Goal: Information Seeking & Learning: Learn about a topic

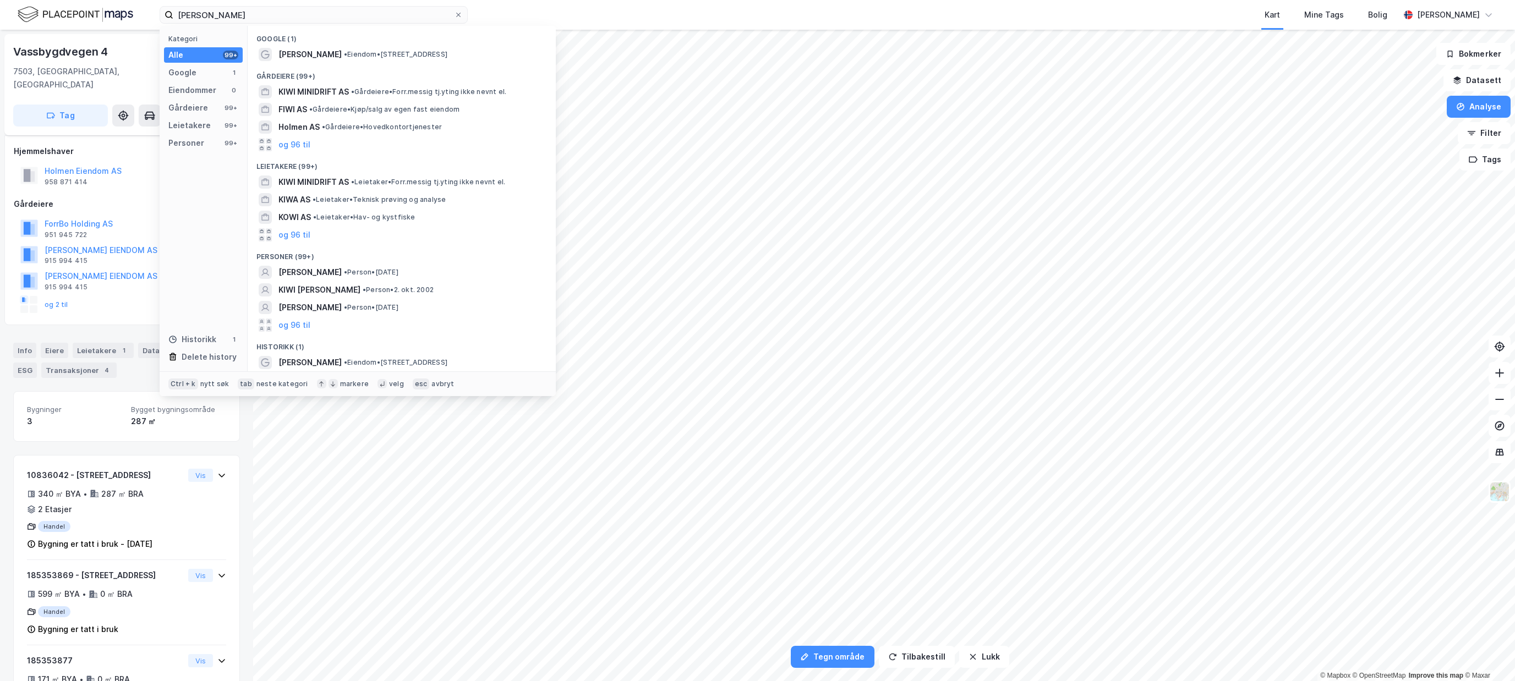
scroll to position [54, 0]
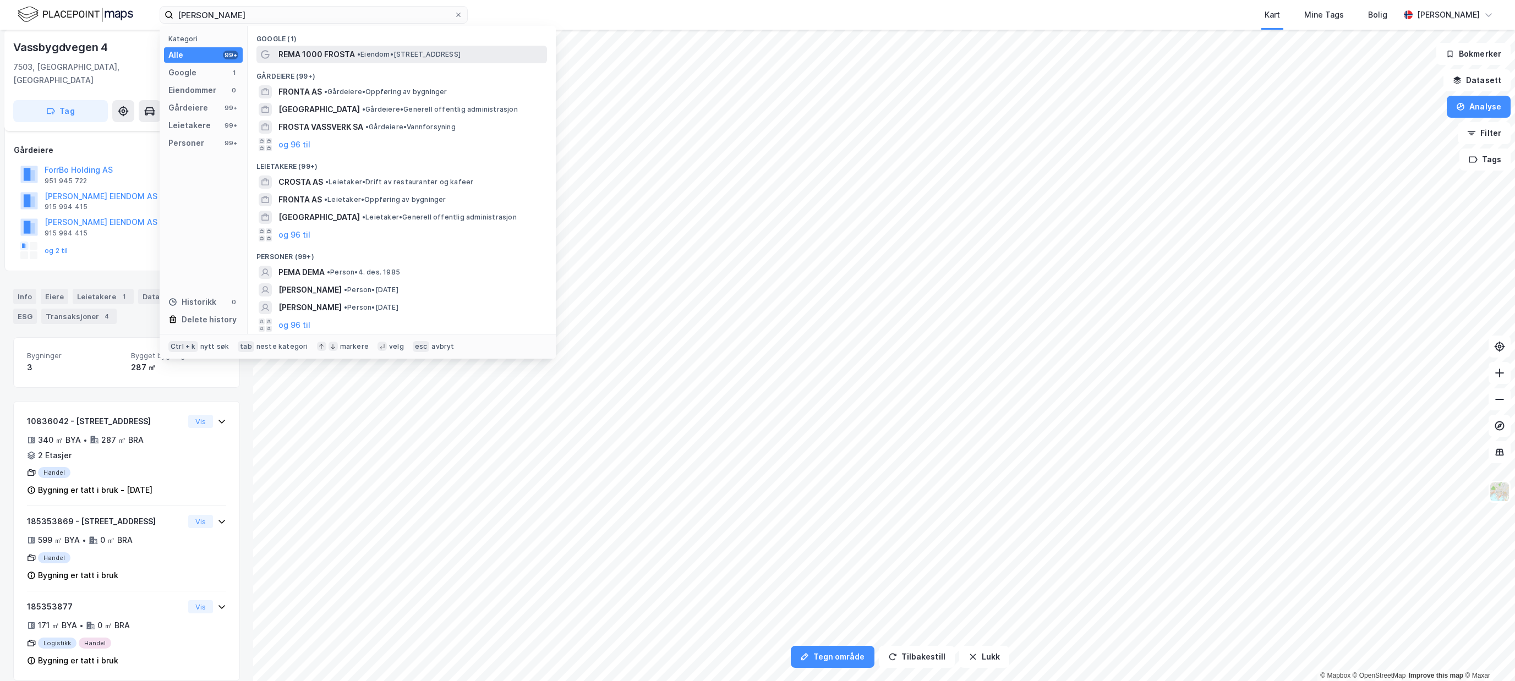
click at [426, 52] on span "• Eiendom • [STREET_ADDRESS]" at bounding box center [408, 54] width 103 height 9
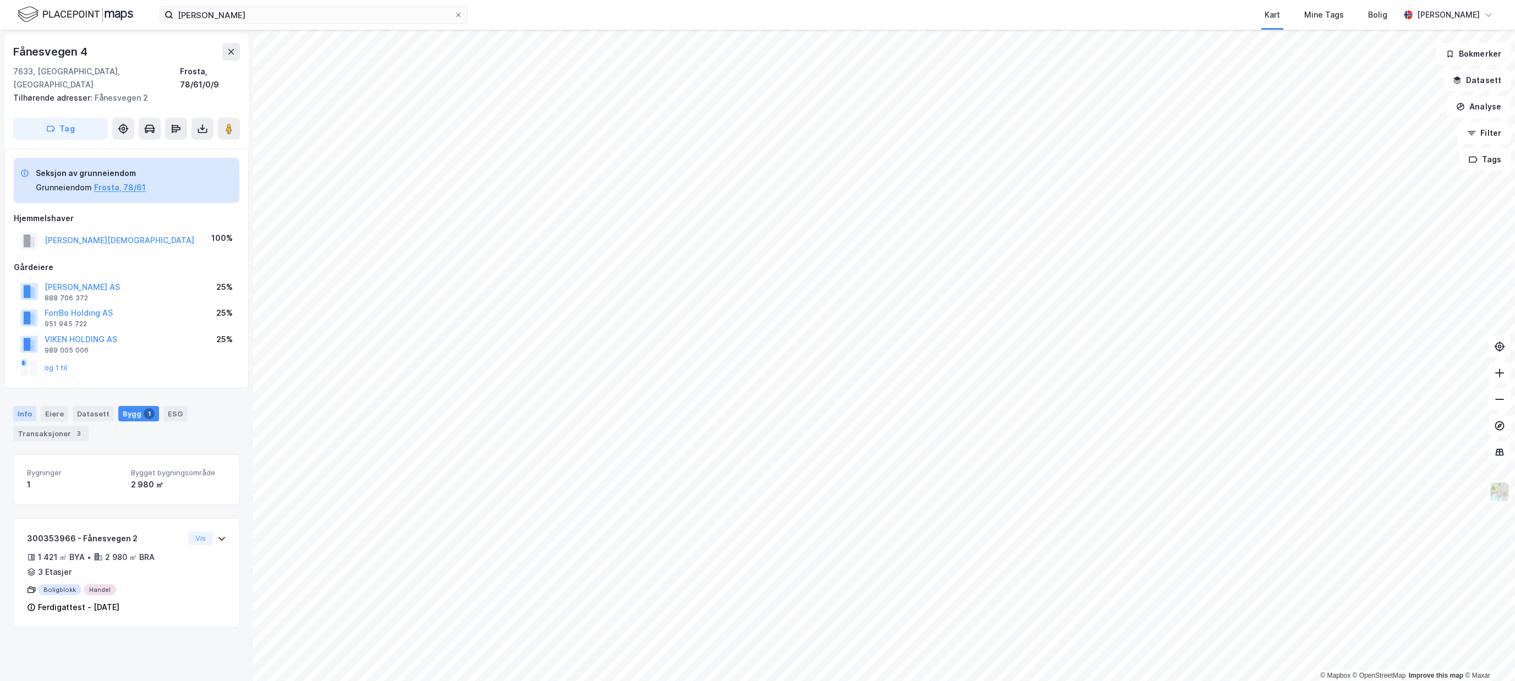
click at [21, 406] on div "Info" at bounding box center [24, 413] width 23 height 15
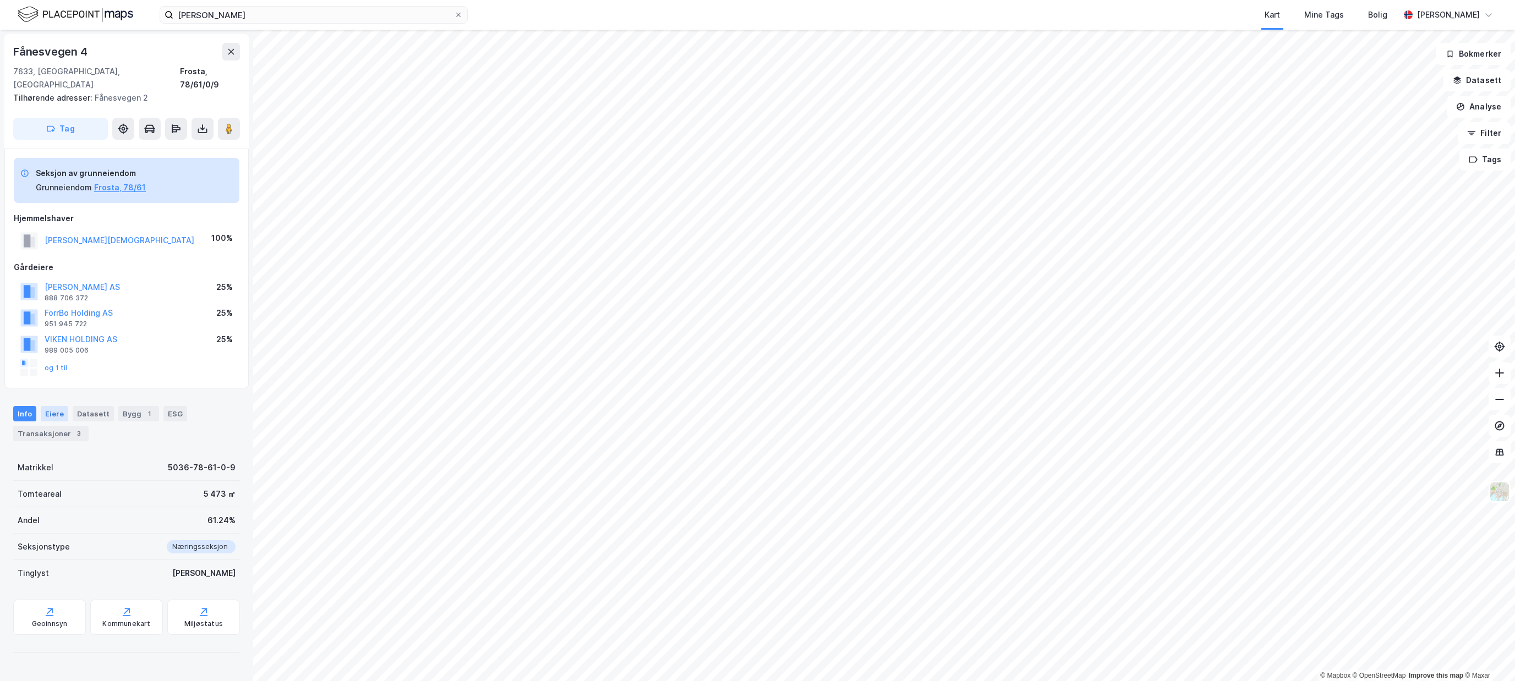
click at [60, 406] on div "Eiere" at bounding box center [55, 413] width 28 height 15
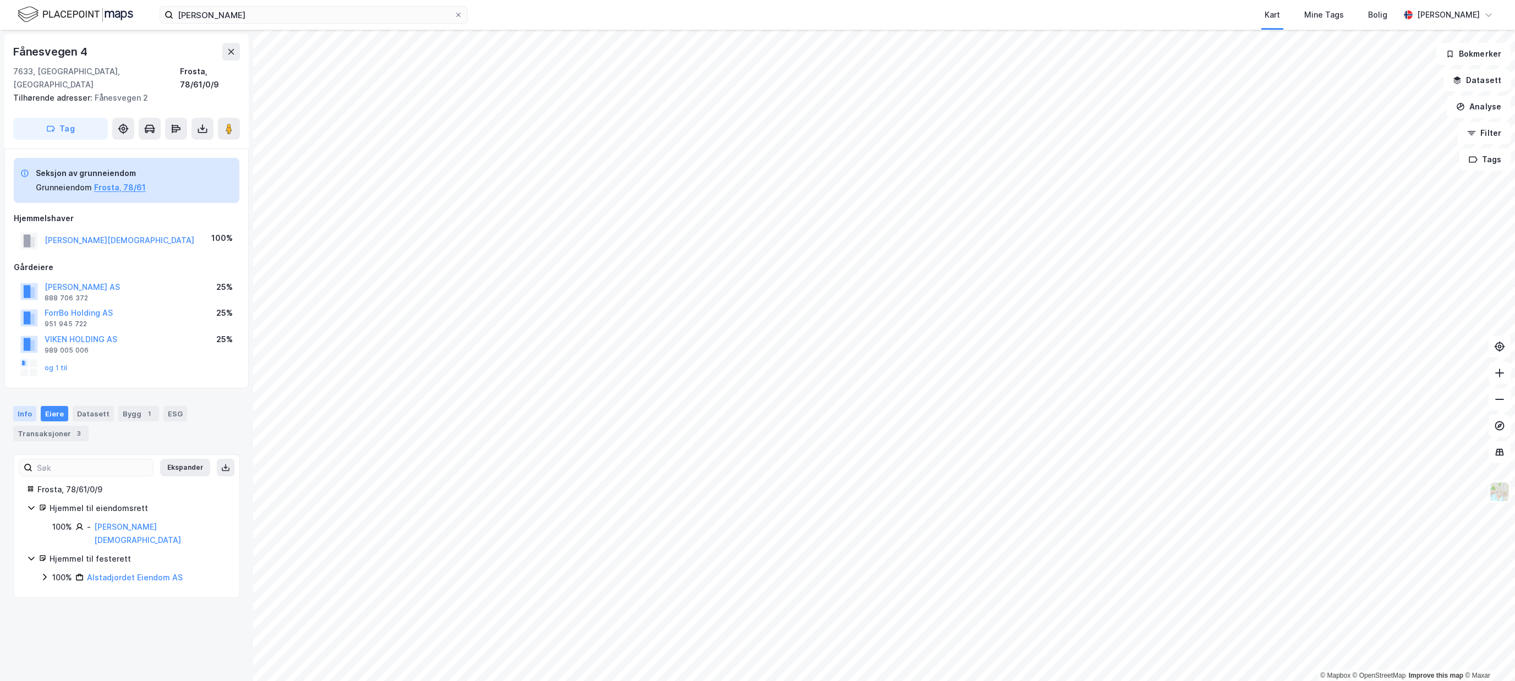
click at [20, 406] on div "Info" at bounding box center [24, 413] width 23 height 15
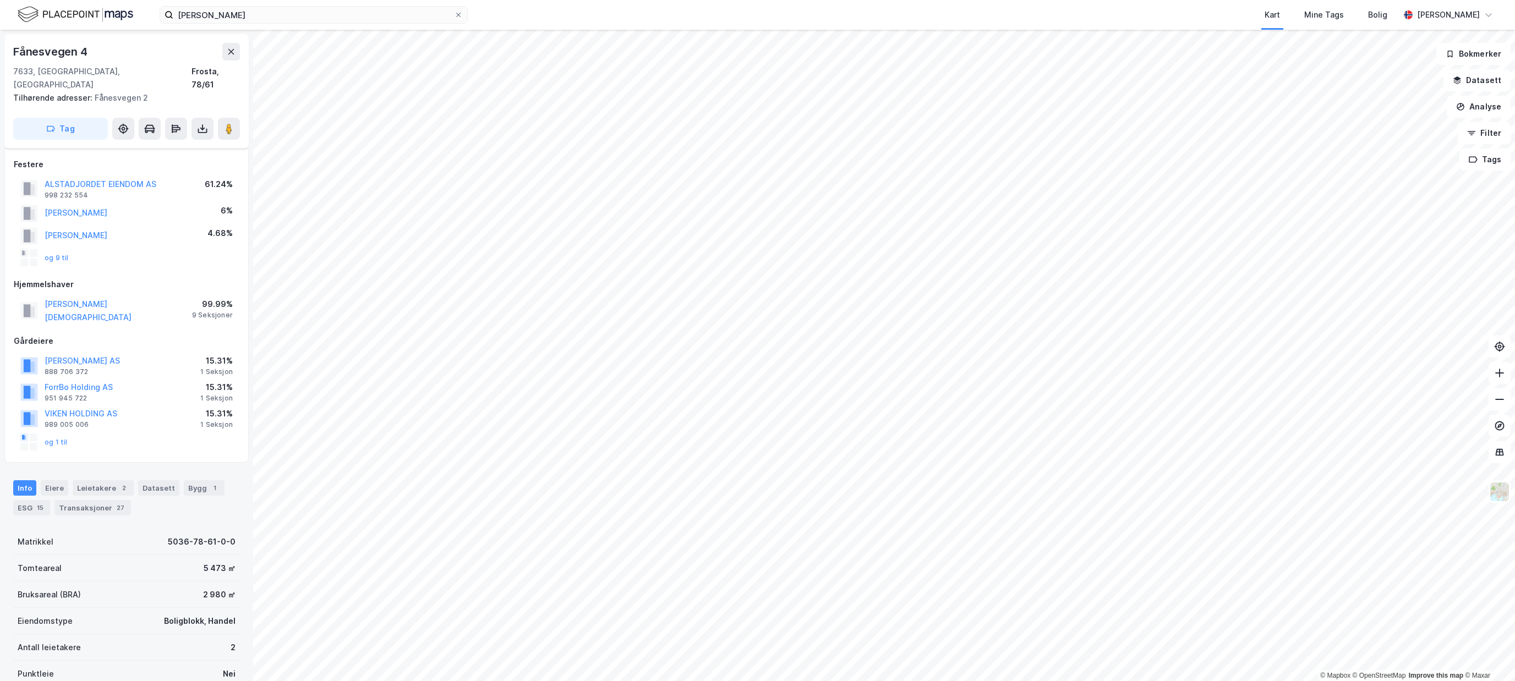
scroll to position [54, 0]
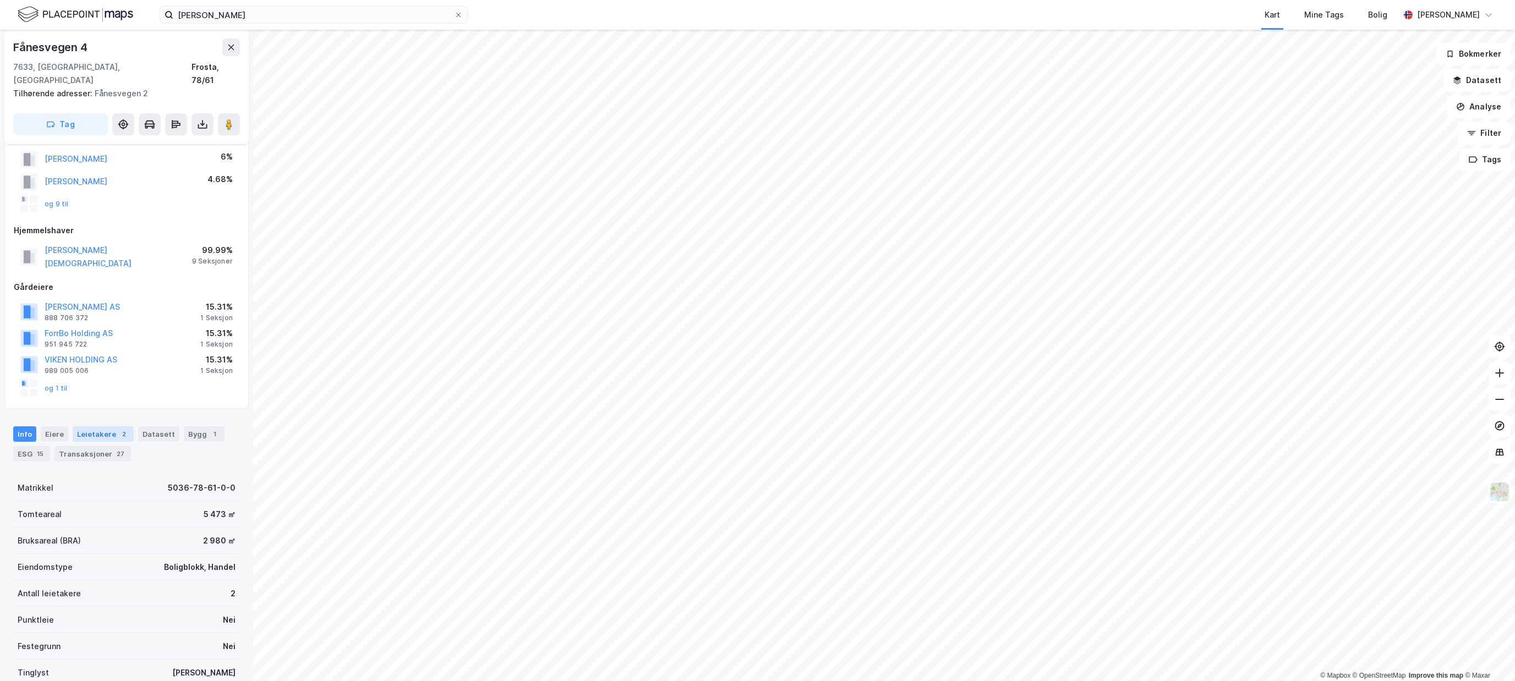
click at [79, 426] on div "Leietakere 2" at bounding box center [103, 433] width 61 height 15
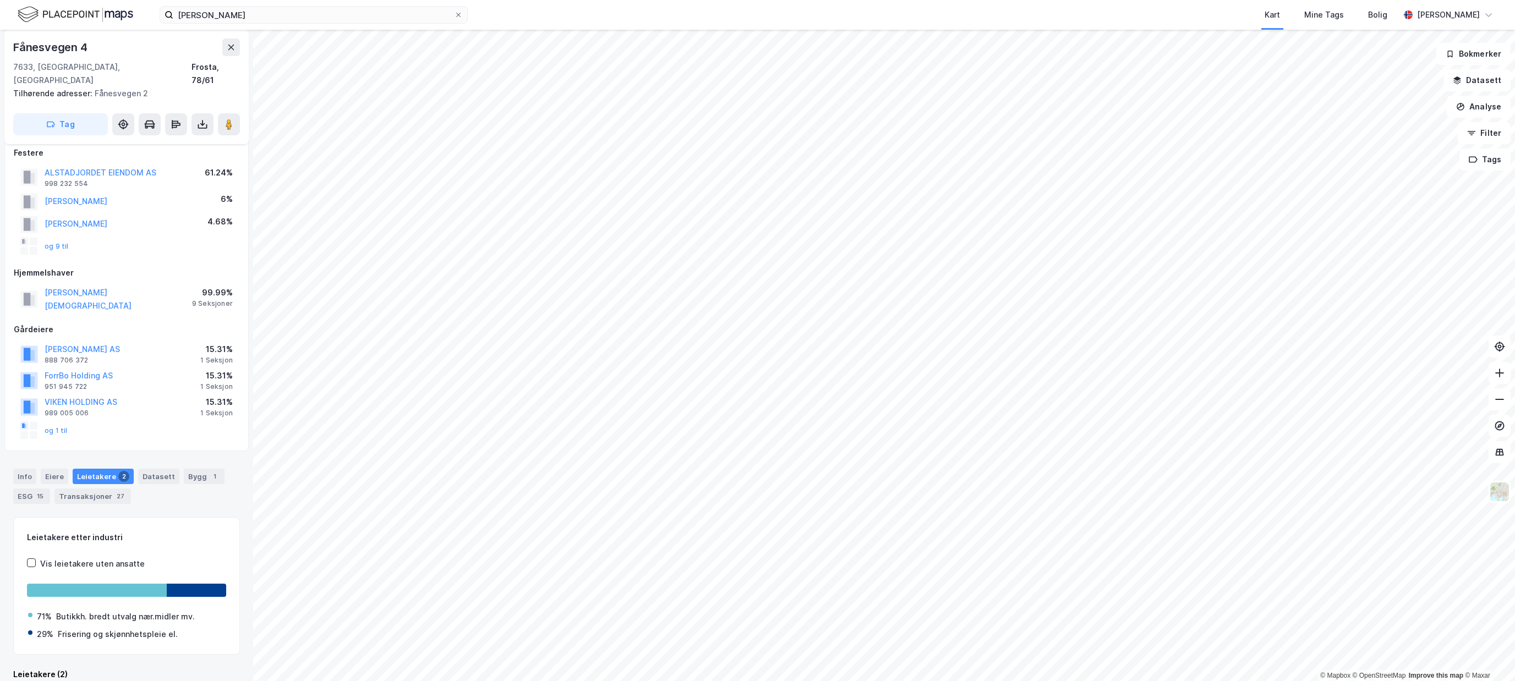
scroll to position [130, 0]
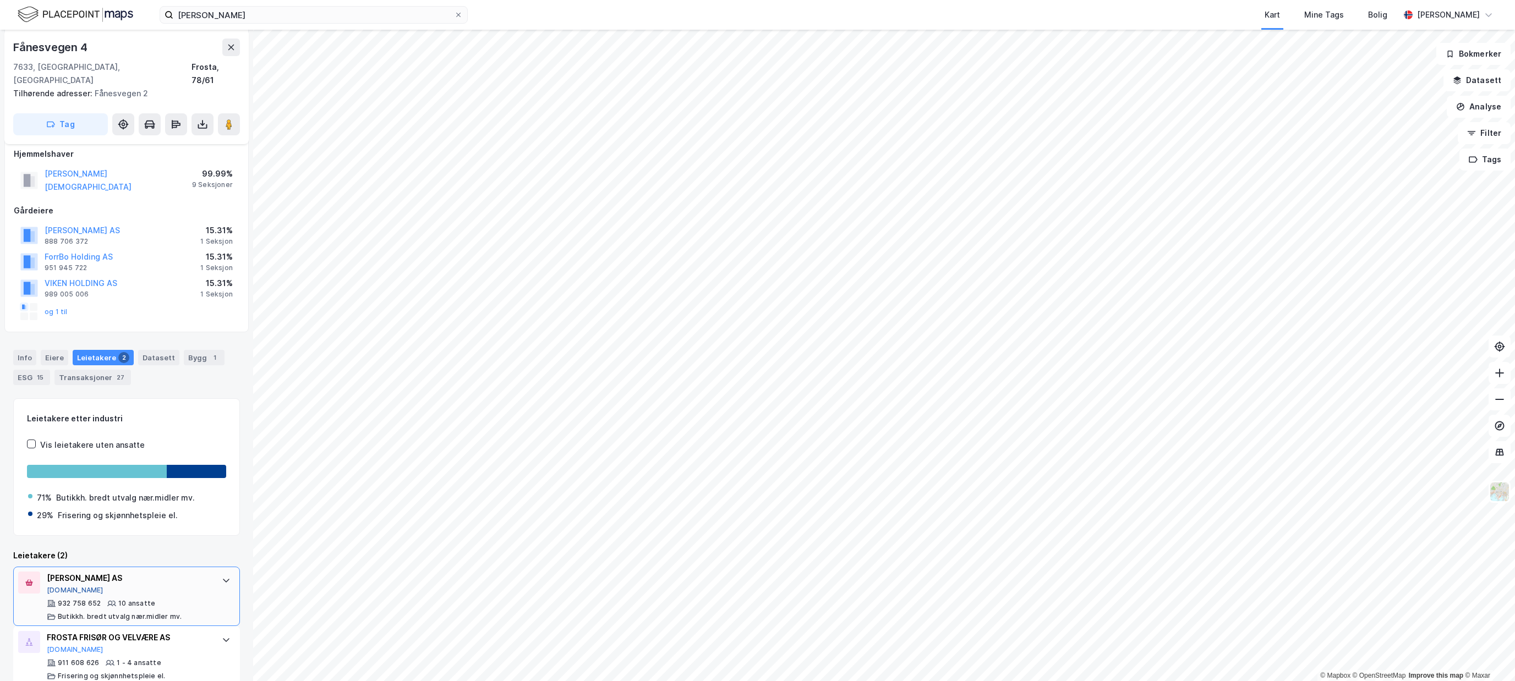
click at [53, 586] on button "[DOMAIN_NAME]" at bounding box center [75, 590] width 57 height 9
click at [225, 119] on icon at bounding box center [228, 124] width 11 height 11
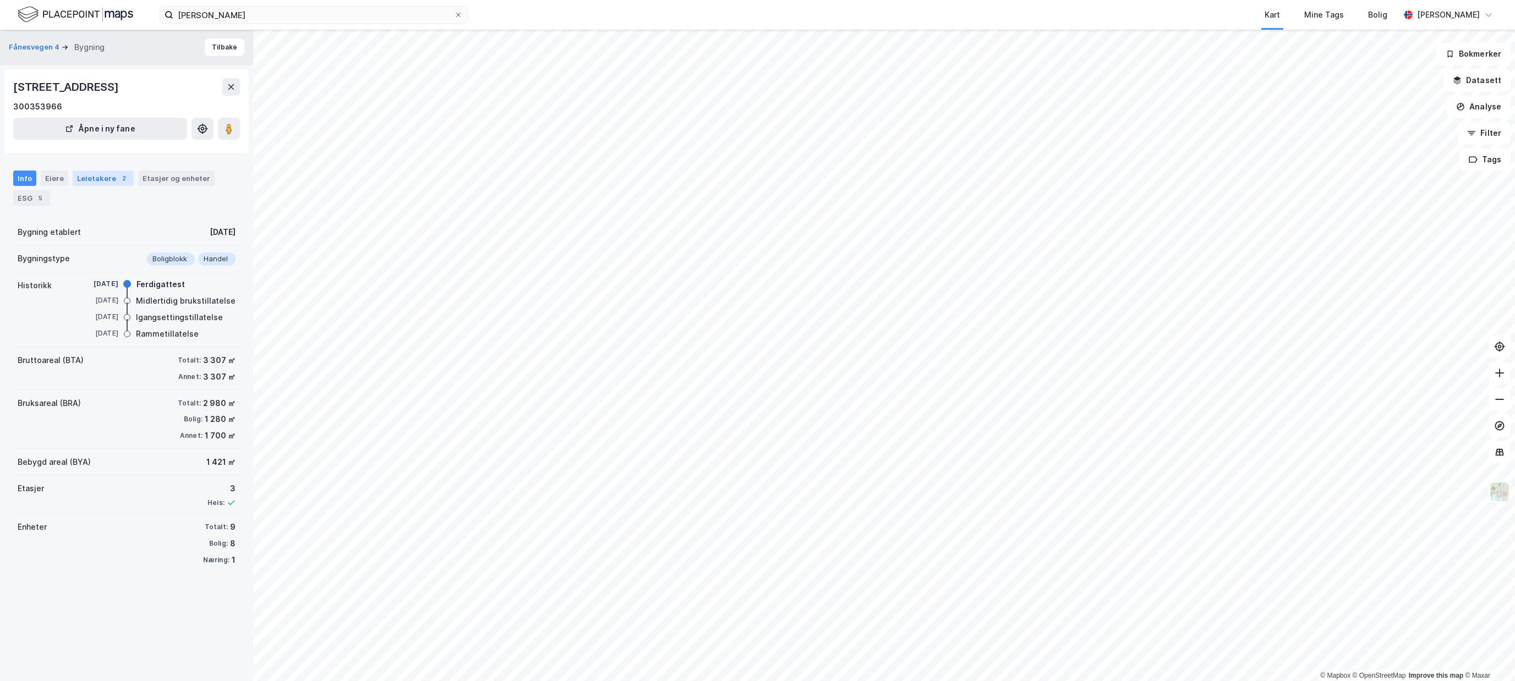
click at [89, 181] on div "Leietakere 2" at bounding box center [103, 178] width 61 height 15
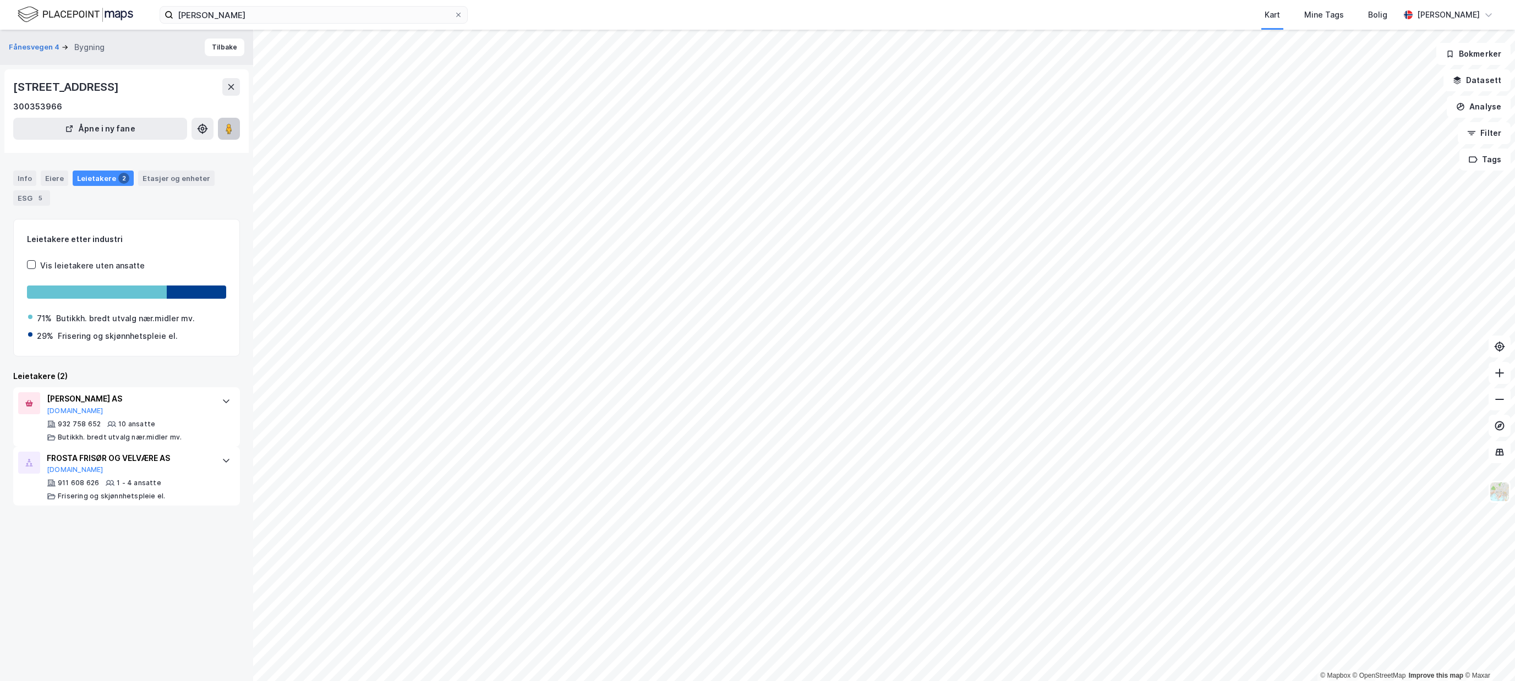
click at [232, 132] on image at bounding box center [229, 128] width 7 height 11
click at [1491, 130] on button "Filter" at bounding box center [1483, 133] width 53 height 22
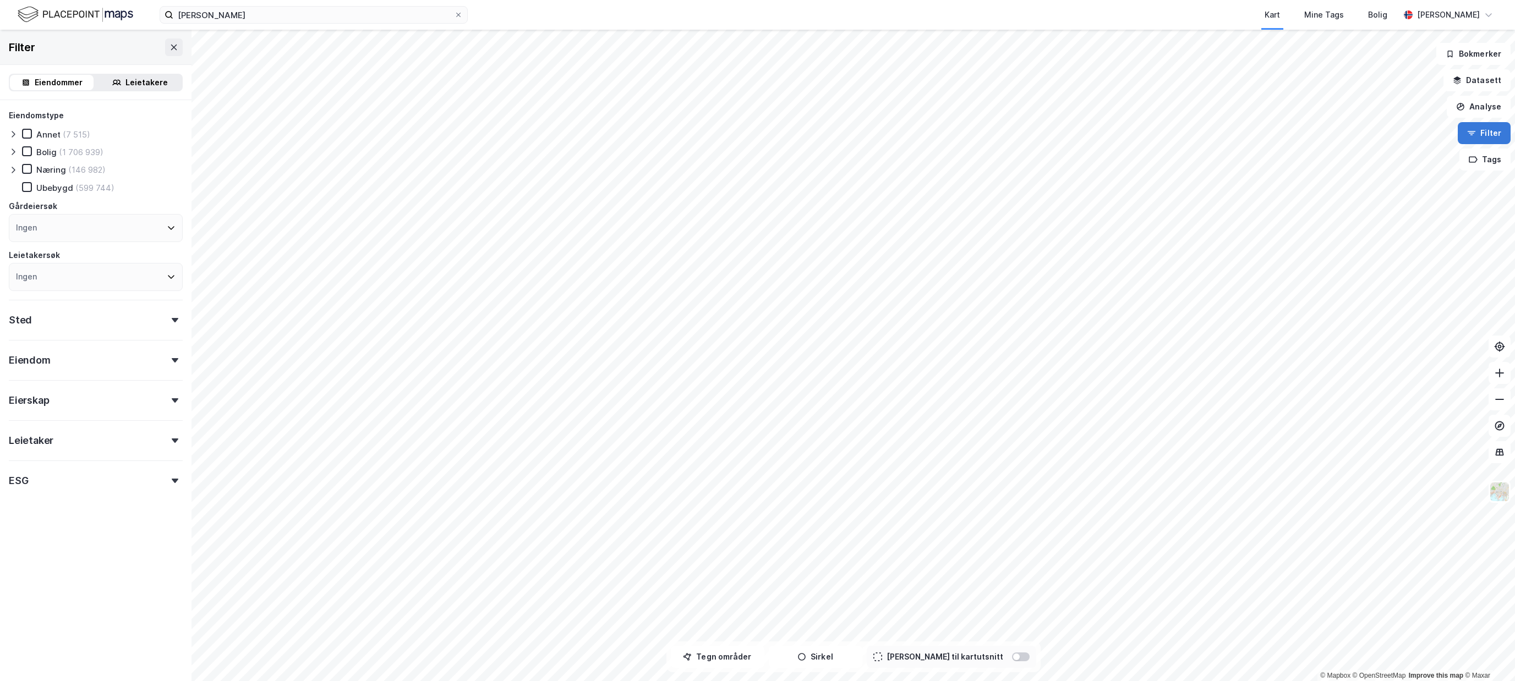
click at [1491, 130] on button "Filter" at bounding box center [1483, 133] width 53 height 22
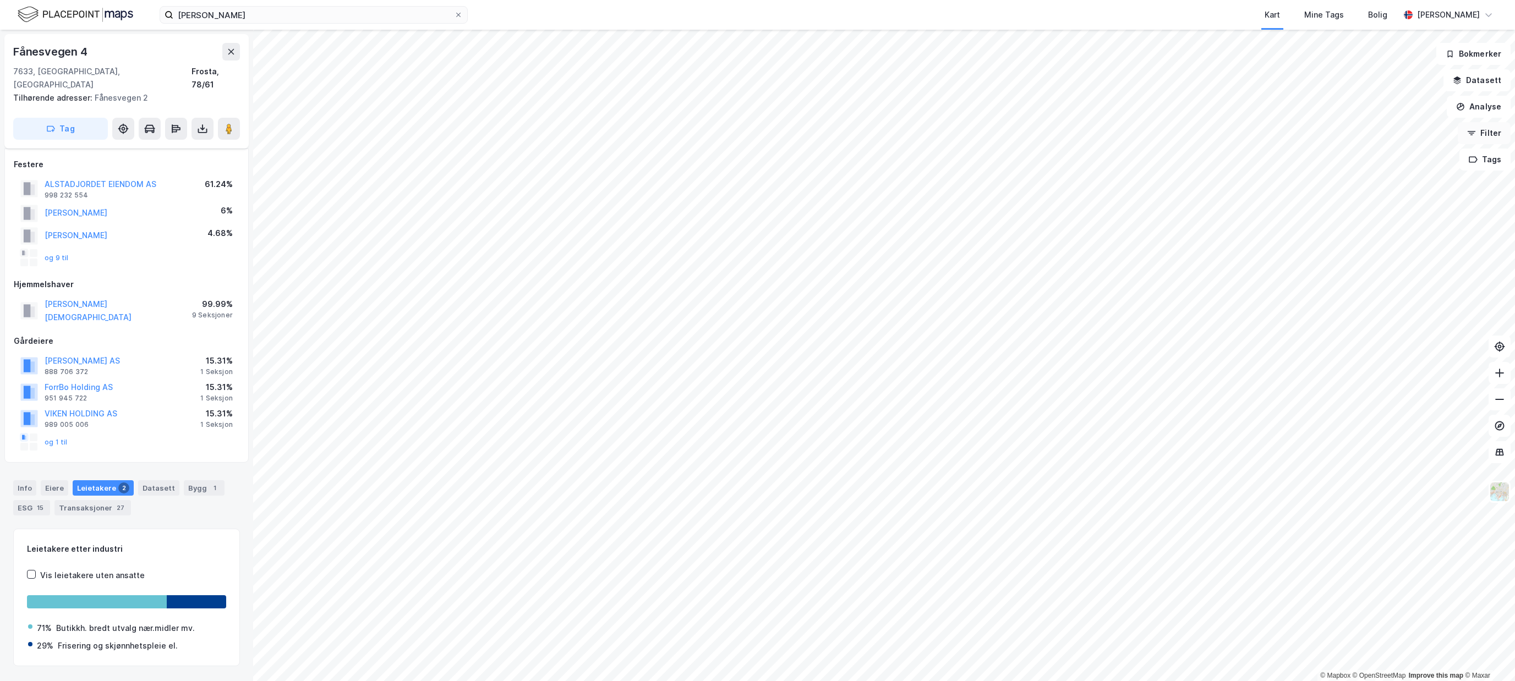
scroll to position [12, 0]
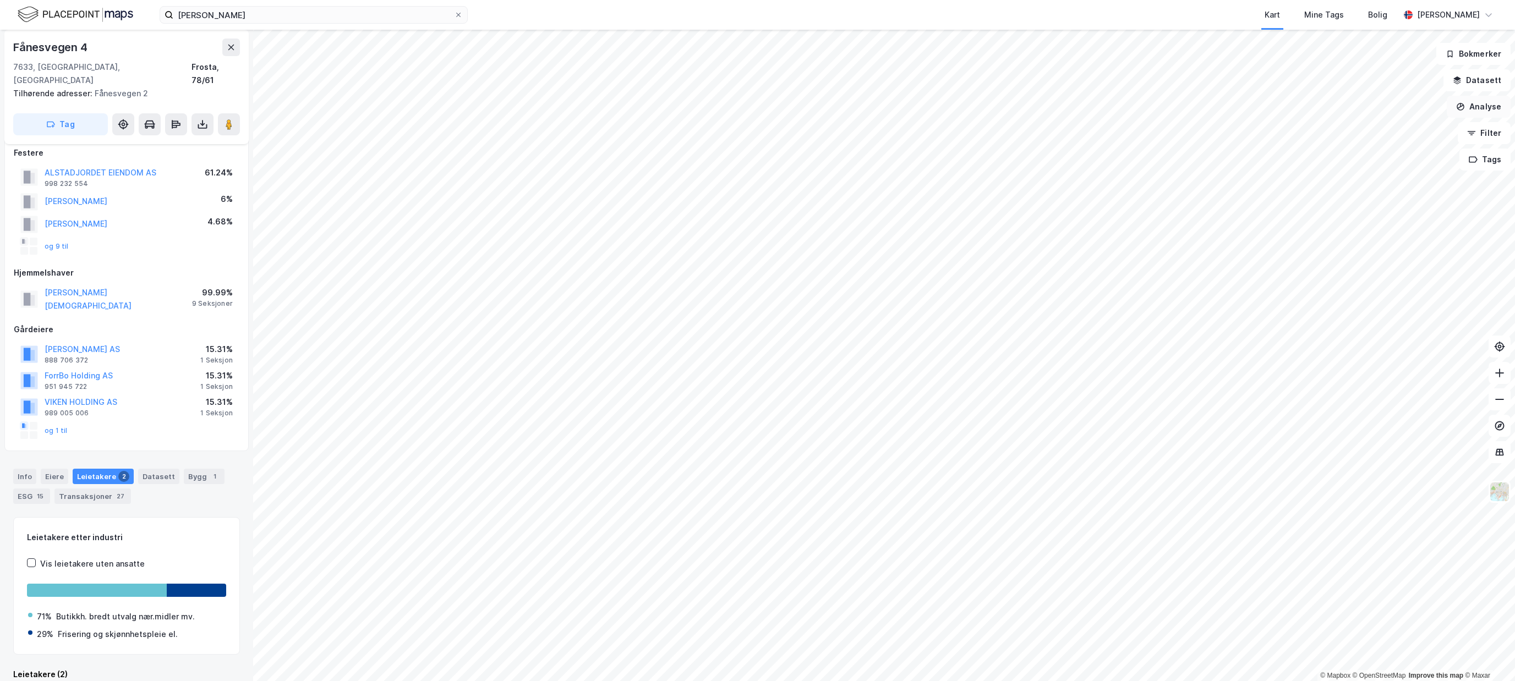
click at [1493, 112] on button "Analyse" at bounding box center [1478, 107] width 64 height 22
click at [1490, 157] on button "Tags" at bounding box center [1484, 160] width 51 height 22
click at [1495, 490] on img at bounding box center [1499, 491] width 21 height 21
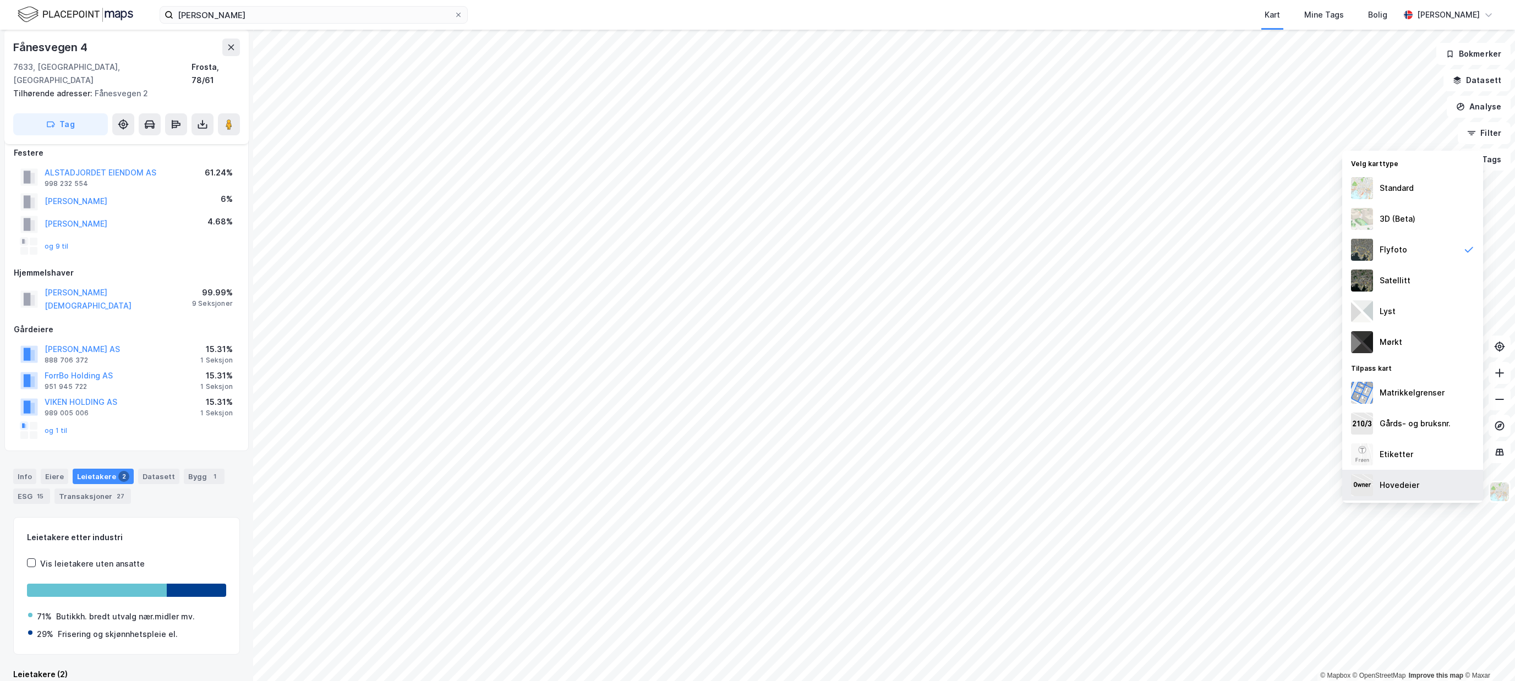
click at [1444, 479] on div "Hovedeier" at bounding box center [1412, 485] width 141 height 31
click at [1428, 491] on div "Hovedeier" at bounding box center [1412, 485] width 141 height 31
click at [1416, 460] on div "Etiketter" at bounding box center [1412, 454] width 141 height 31
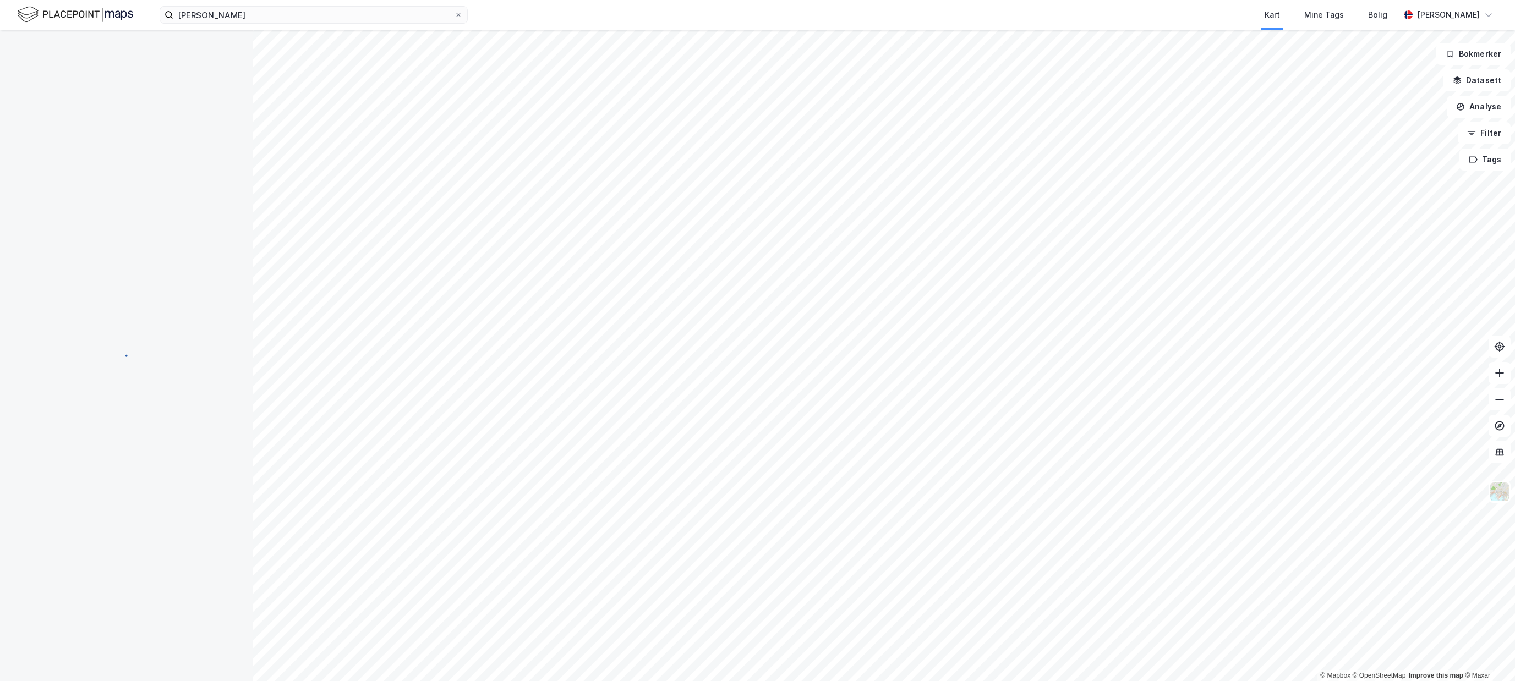
scroll to position [12, 0]
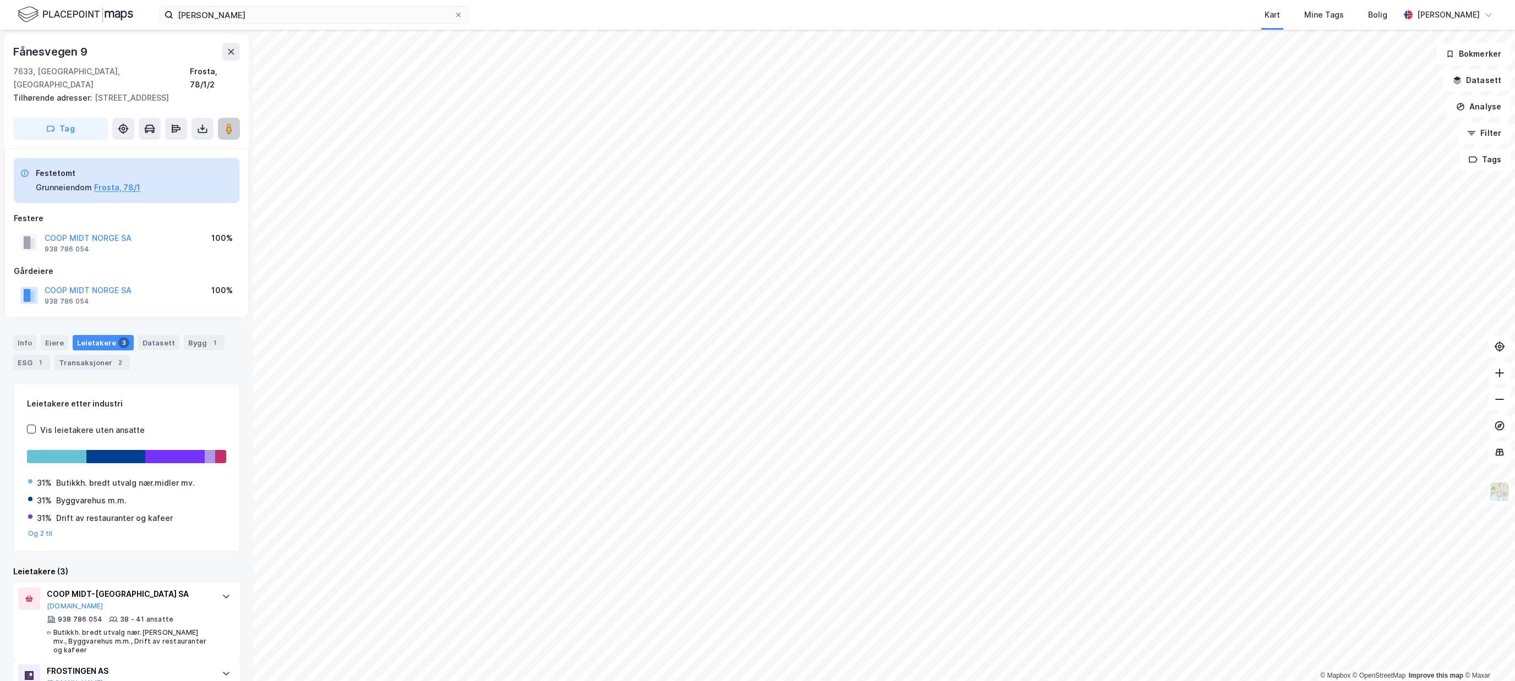
click at [237, 120] on button at bounding box center [229, 129] width 22 height 22
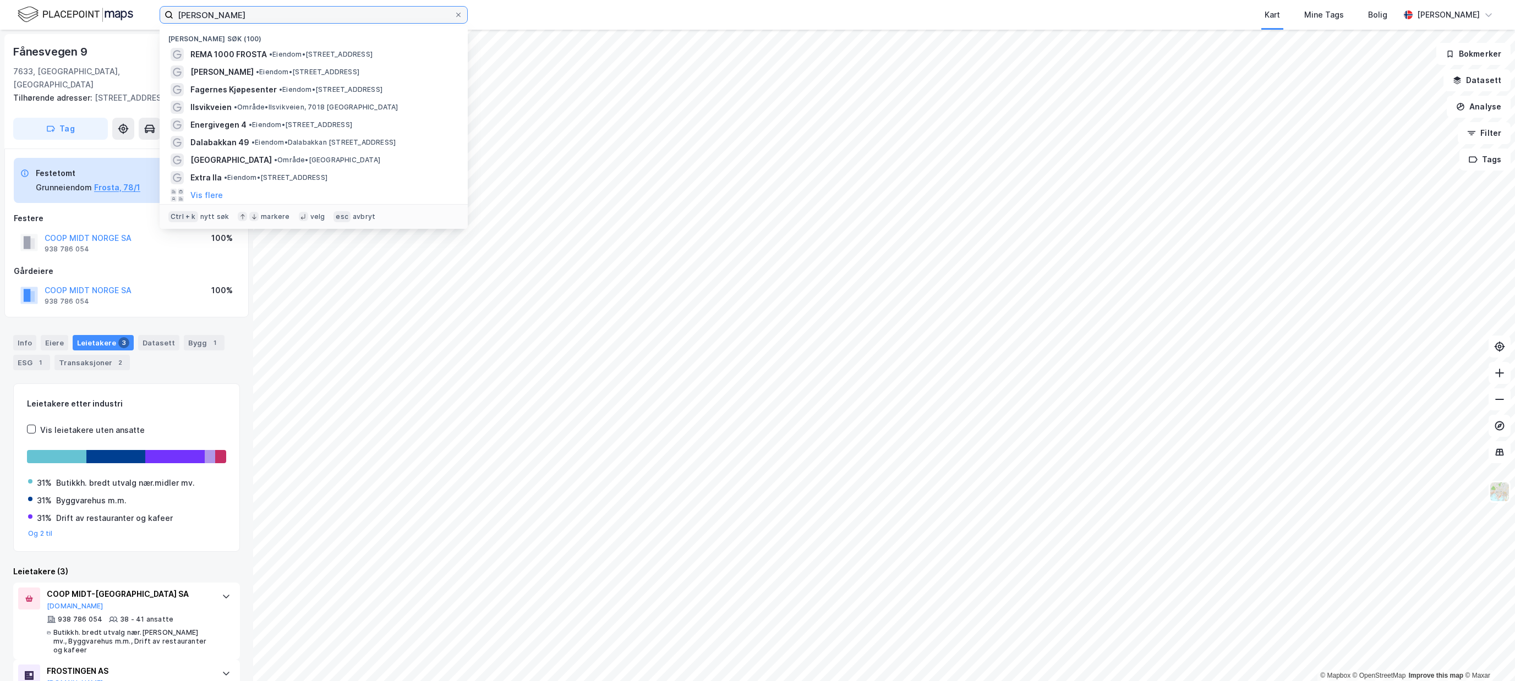
drag, startPoint x: 335, startPoint y: 10, endPoint x: -1, endPoint y: -15, distance: 336.1
click at [173, 7] on input "[PERSON_NAME]" at bounding box center [313, 15] width 281 height 17
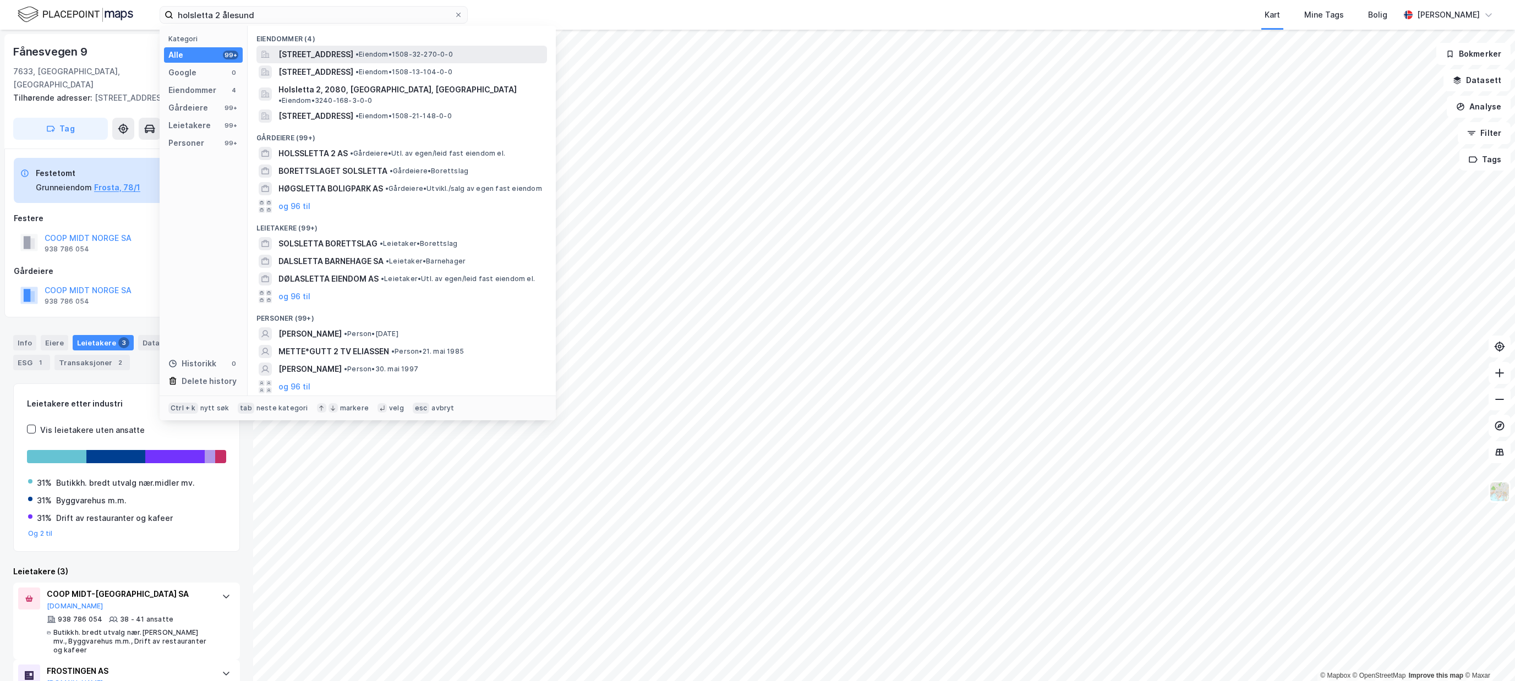
click at [353, 51] on span "[STREET_ADDRESS]" at bounding box center [315, 54] width 75 height 13
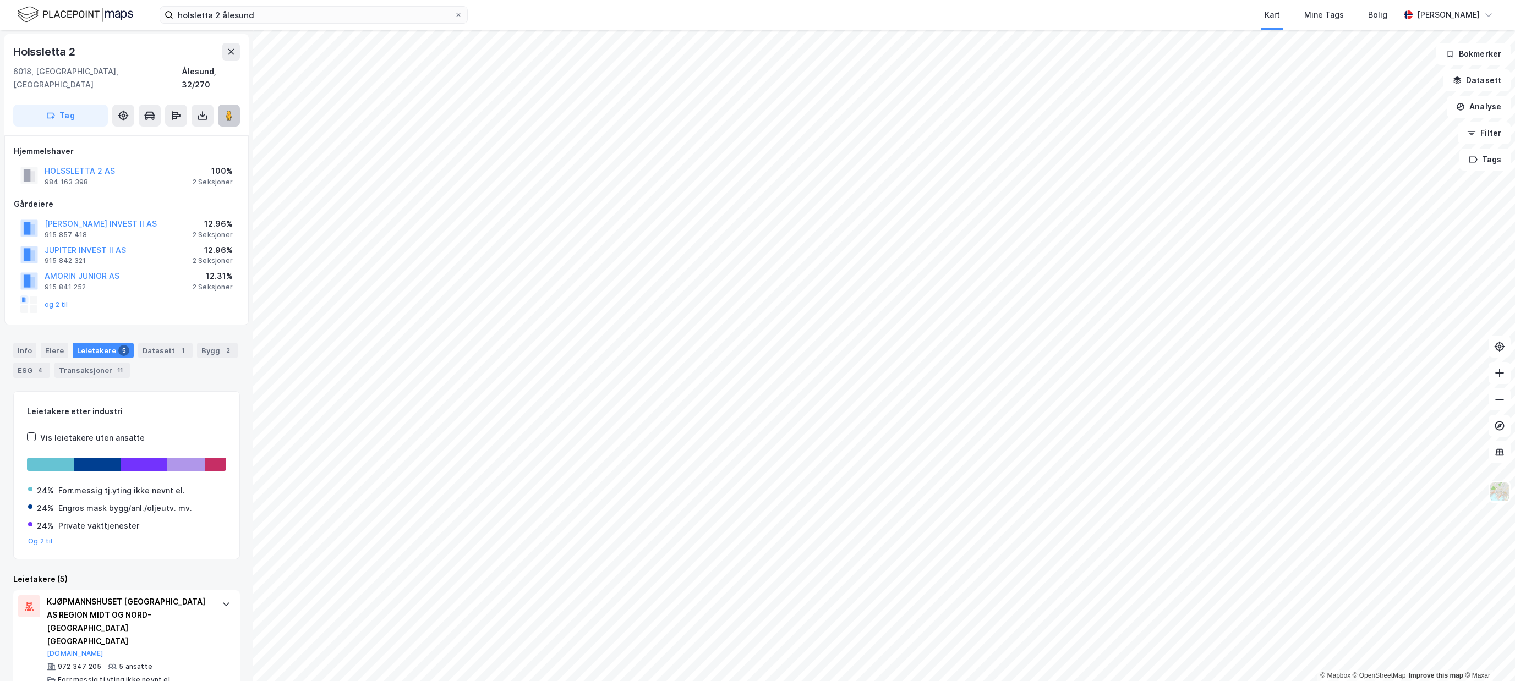
click at [232, 108] on button at bounding box center [229, 116] width 22 height 22
click at [0, 0] on button "HOLSSLETTA 2 AS" at bounding box center [0, 0] width 0 height 0
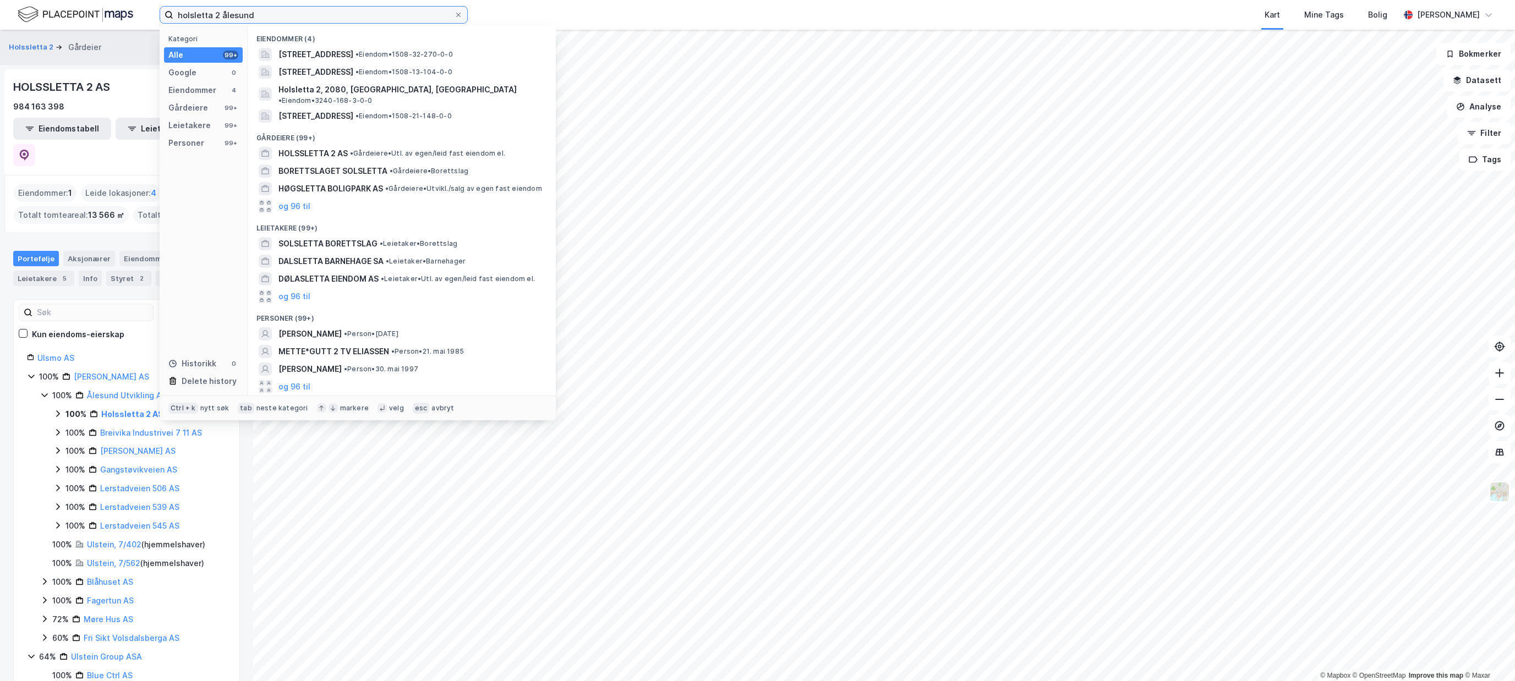
drag, startPoint x: 260, startPoint y: 12, endPoint x: -1, endPoint y: 10, distance: 260.2
click at [173, 10] on input "holsletta 2 ålesund" at bounding box center [313, 15] width 281 height 17
paste input "Gullvingeveien [STREET_ADDRESS]"
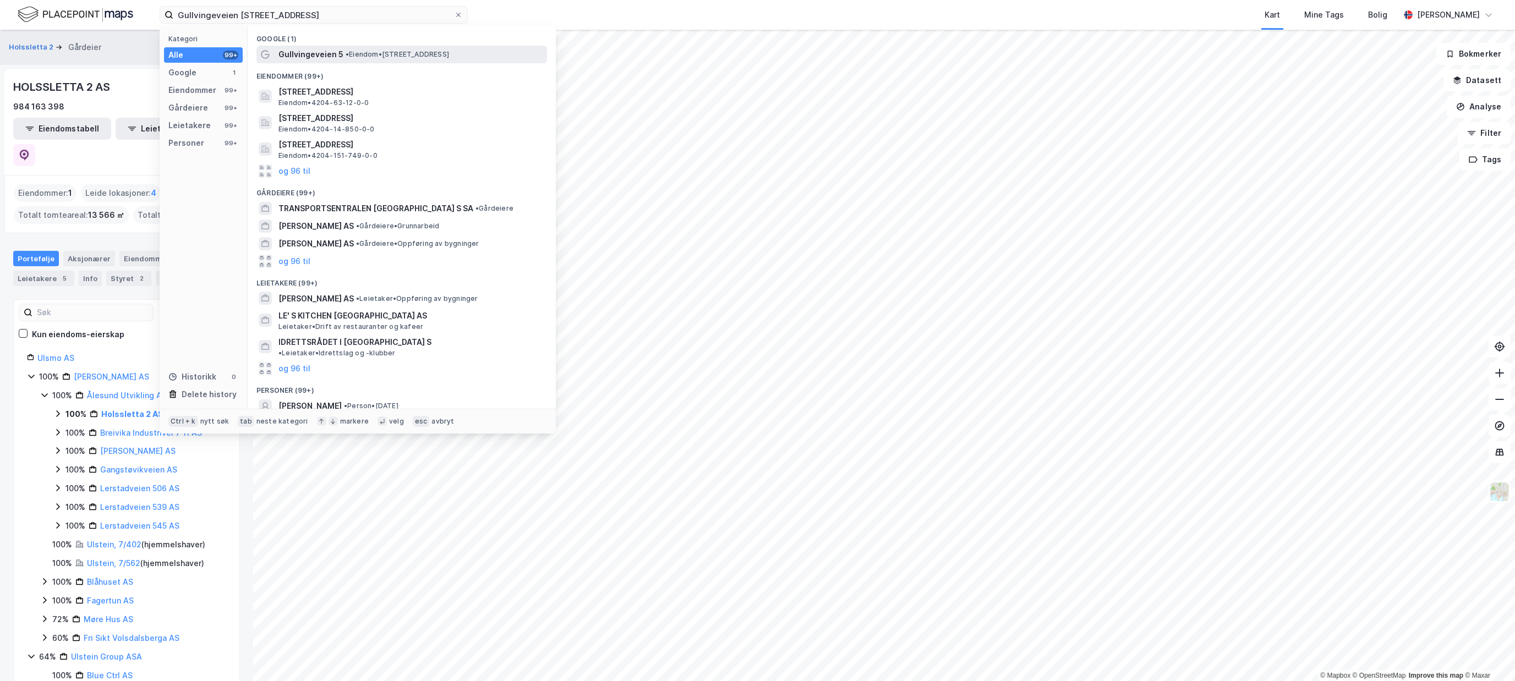
click at [369, 54] on span "• Eiendom • [STREET_ADDRESS]" at bounding box center [397, 54] width 103 height 9
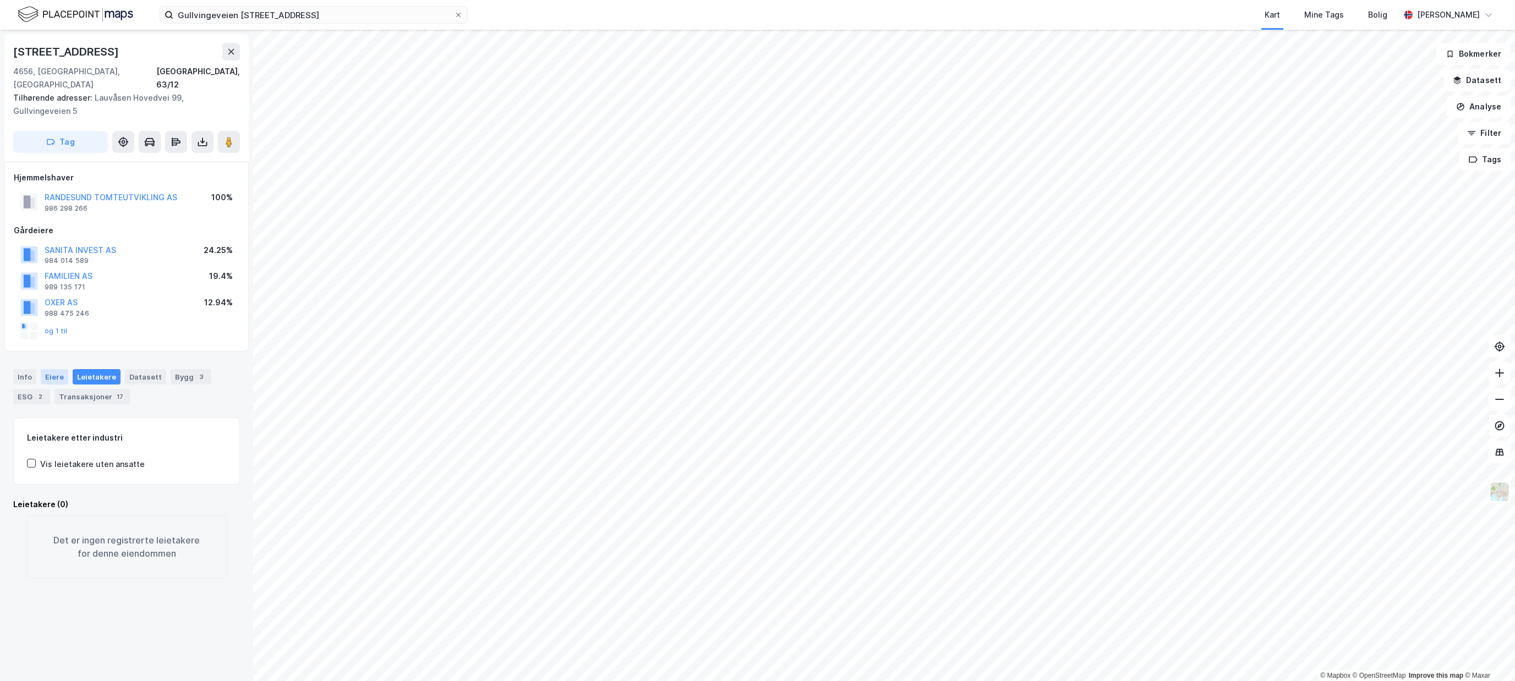
click at [46, 371] on div "Eiere" at bounding box center [55, 376] width 28 height 15
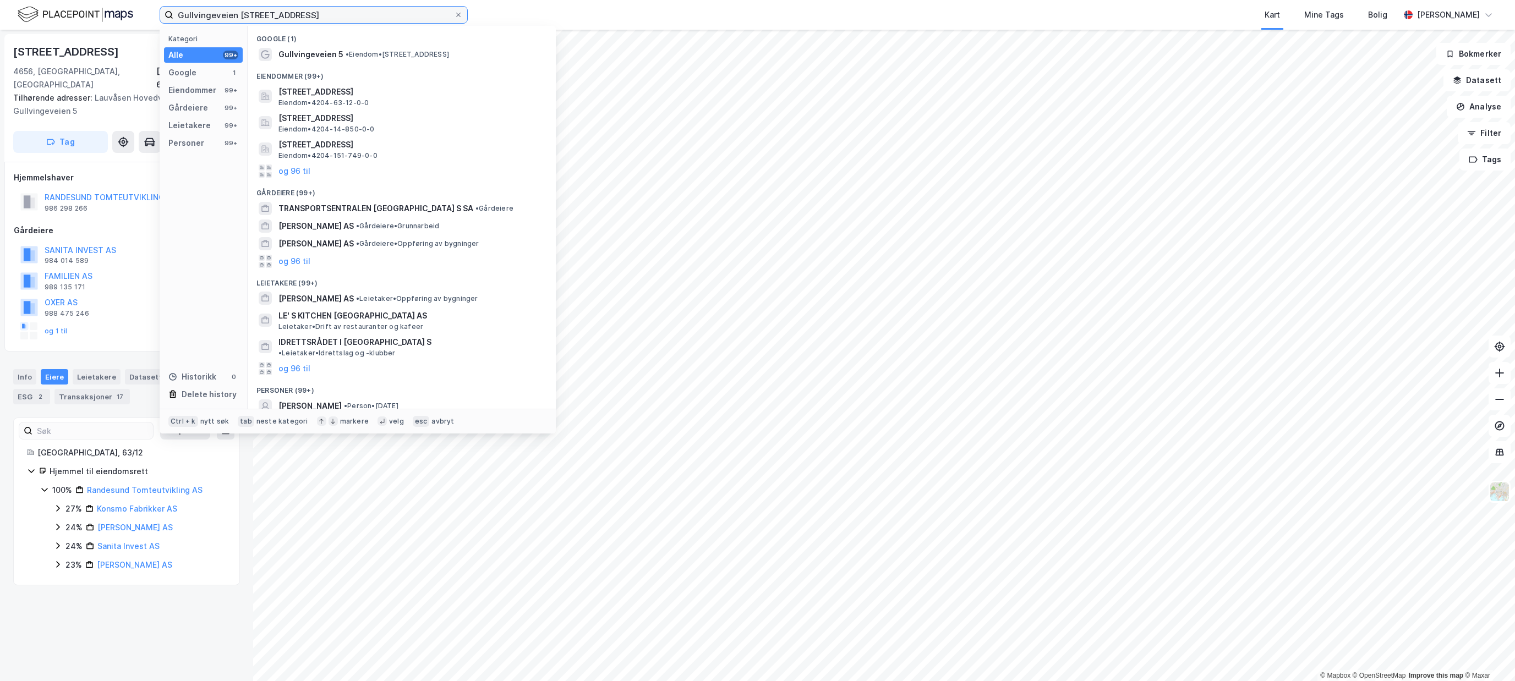
drag, startPoint x: 341, startPoint y: 18, endPoint x: -1, endPoint y: 44, distance: 342.6
click at [173, 23] on input "Gullvingeveien [STREET_ADDRESS]" at bounding box center [313, 15] width 281 height 17
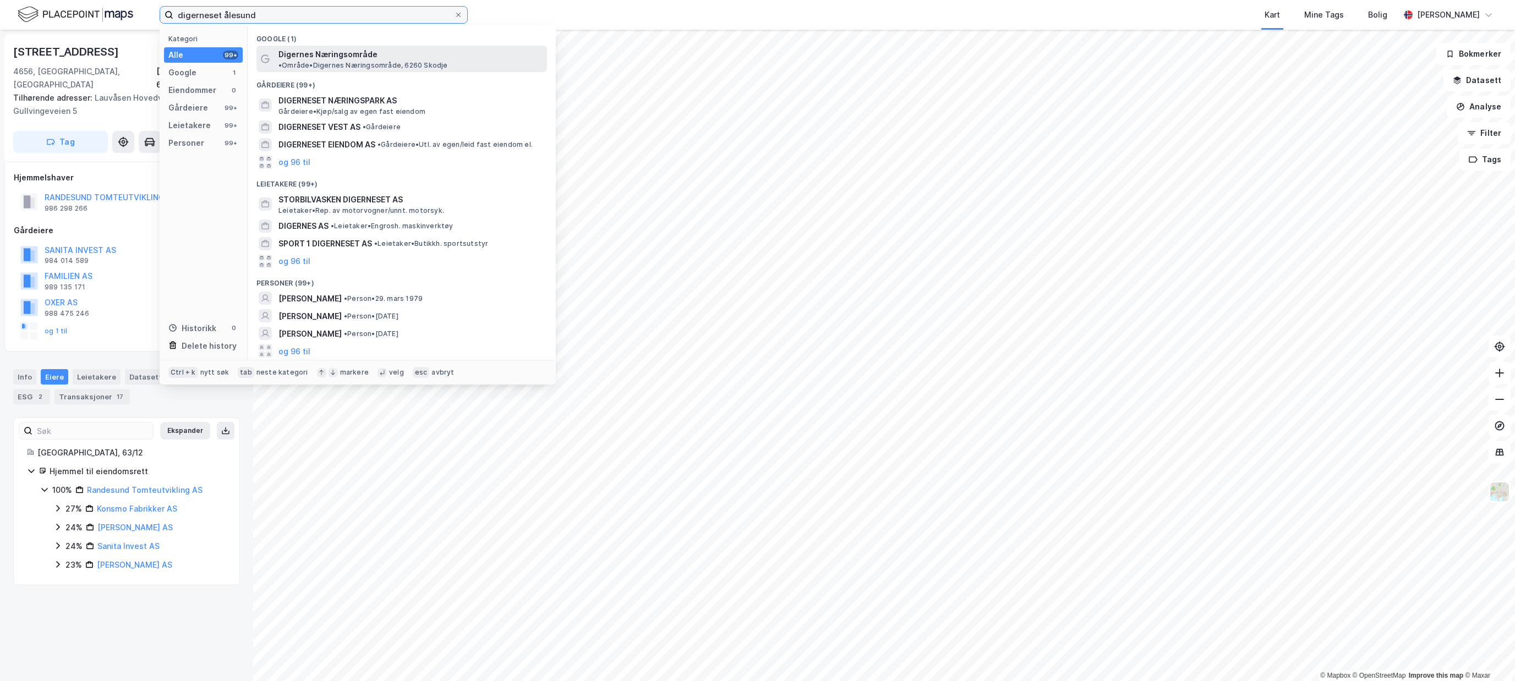
type input "digerneset ålesund"
click at [424, 61] on span "• Område • Digernes Næringsområde, 6260 Skodje" at bounding box center [362, 65] width 169 height 9
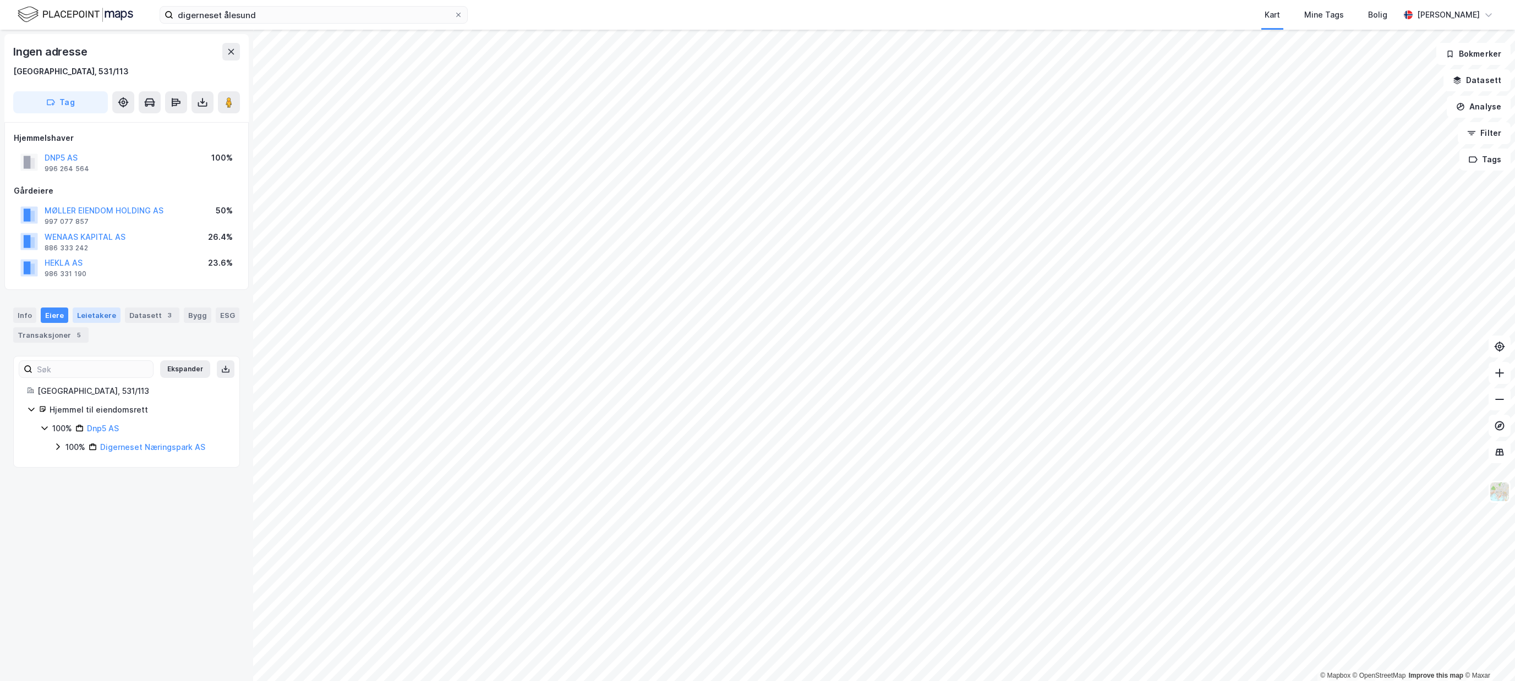
click at [108, 318] on div "Leietakere" at bounding box center [97, 315] width 48 height 15
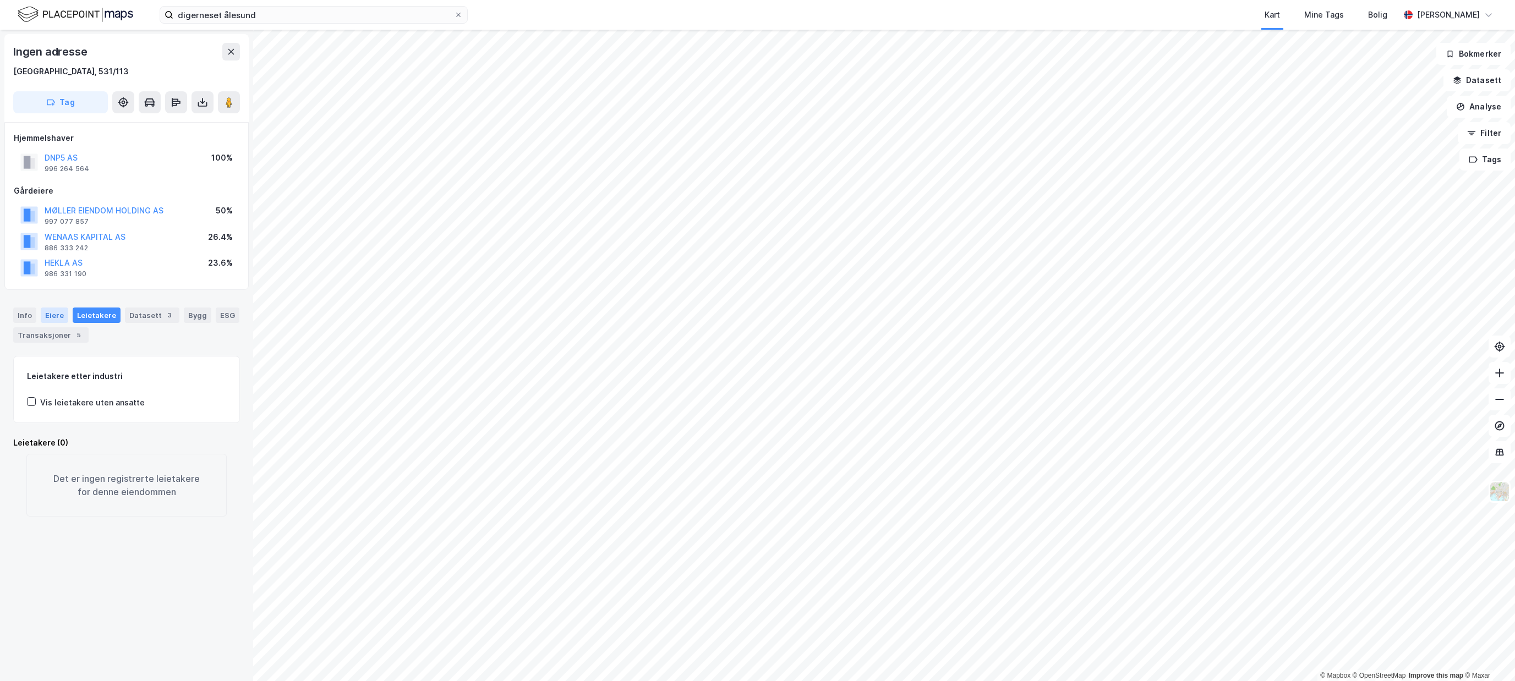
click at [54, 315] on div "Eiere" at bounding box center [55, 315] width 28 height 15
